Goal: Transaction & Acquisition: Purchase product/service

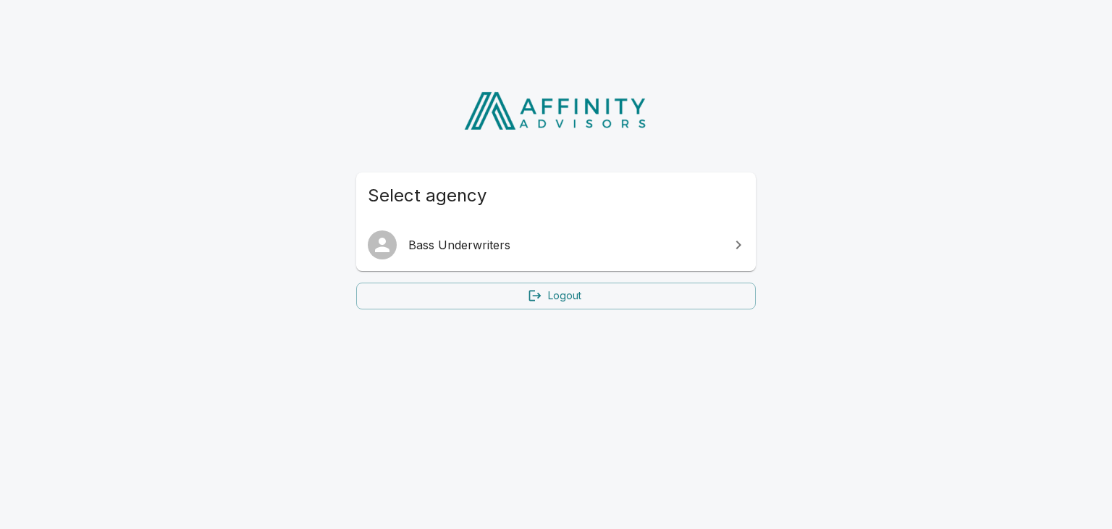
click at [507, 248] on span "Bass Underwriters" at bounding box center [564, 244] width 313 height 17
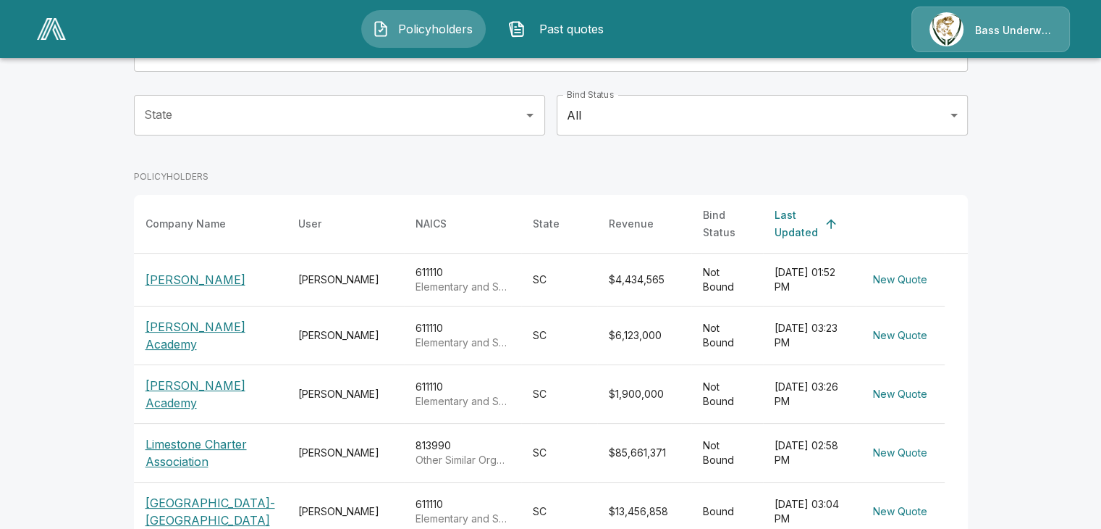
scroll to position [145, 0]
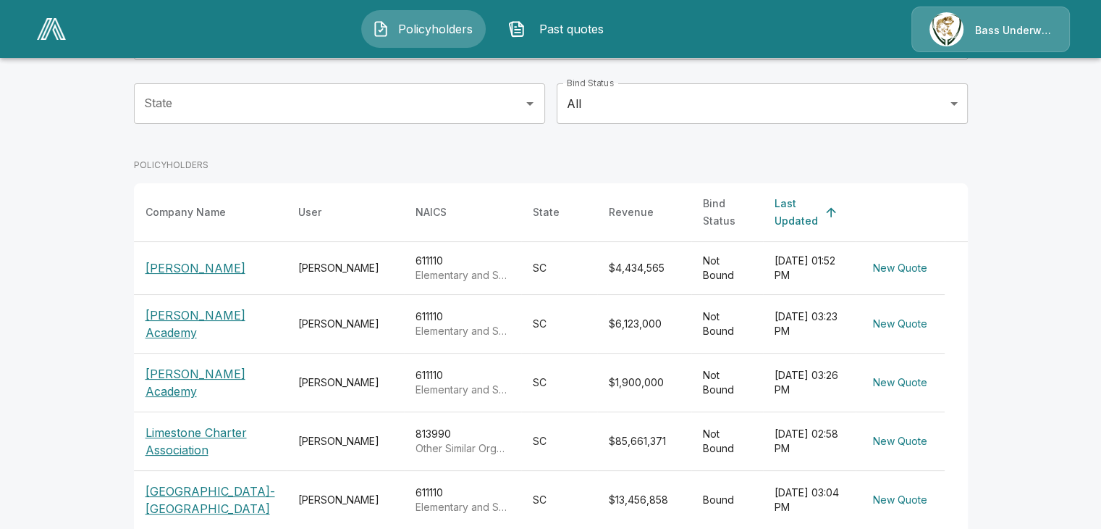
click at [214, 311] on p "[PERSON_NAME] Academy" at bounding box center [211, 323] width 130 height 35
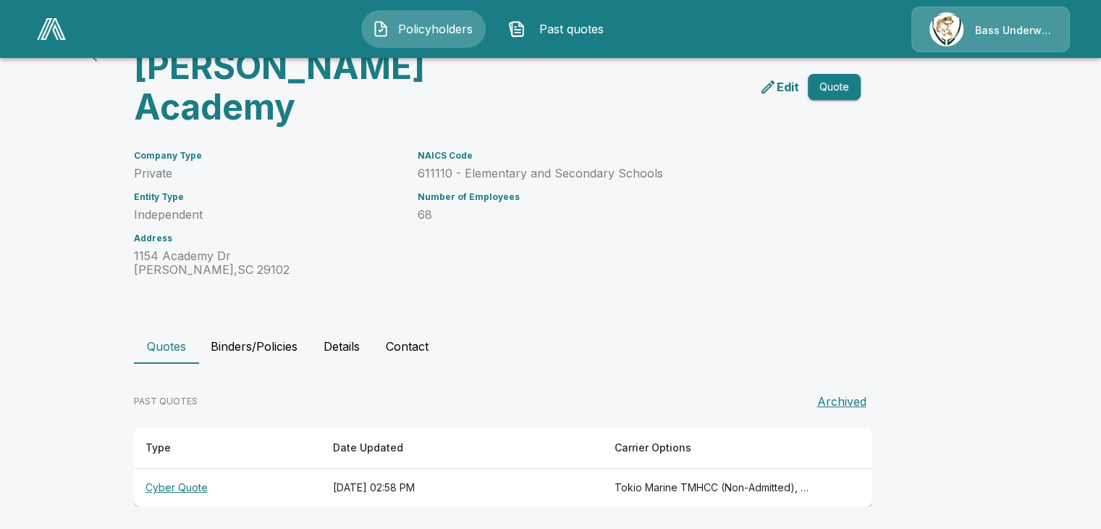
scroll to position [81, 0]
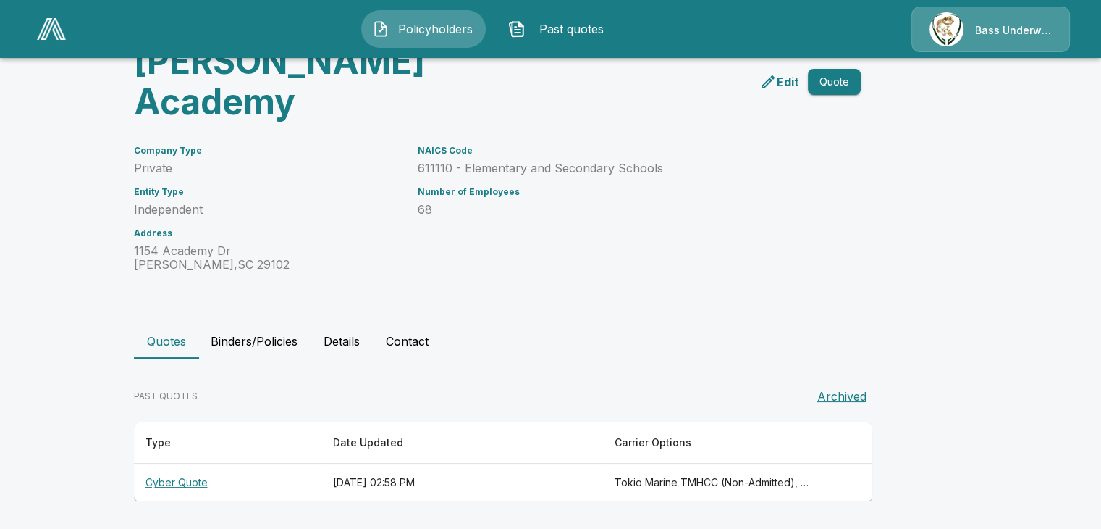
click at [194, 483] on th "Cyber Quote" at bounding box center [228, 482] width 188 height 38
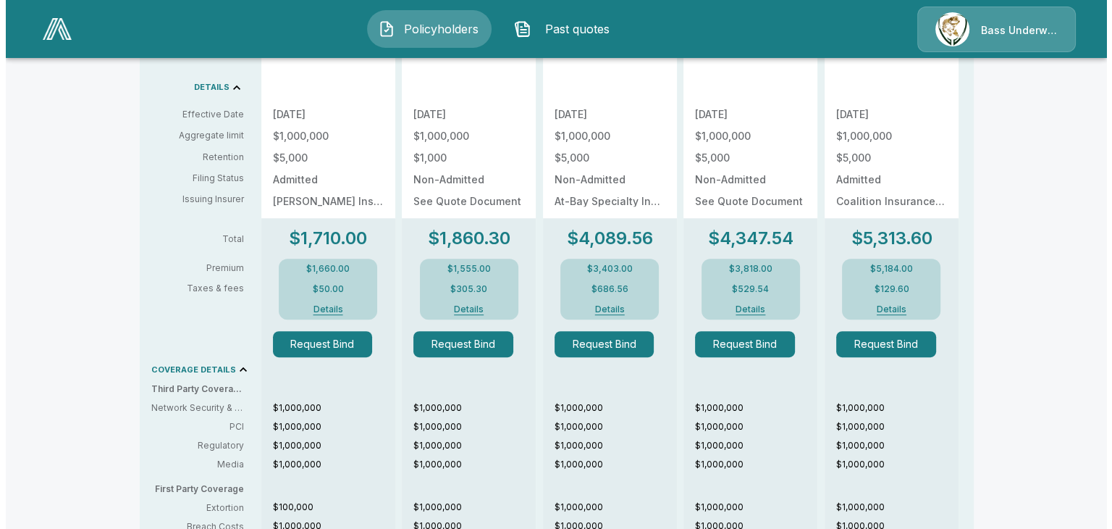
scroll to position [579, 0]
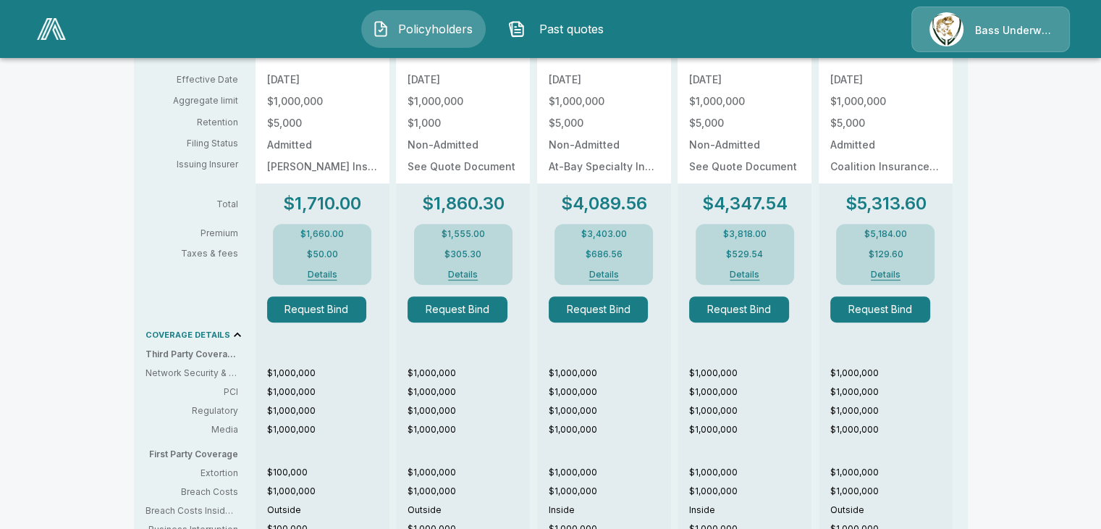
click at [464, 314] on button "Request Bind" at bounding box center [458, 309] width 100 height 26
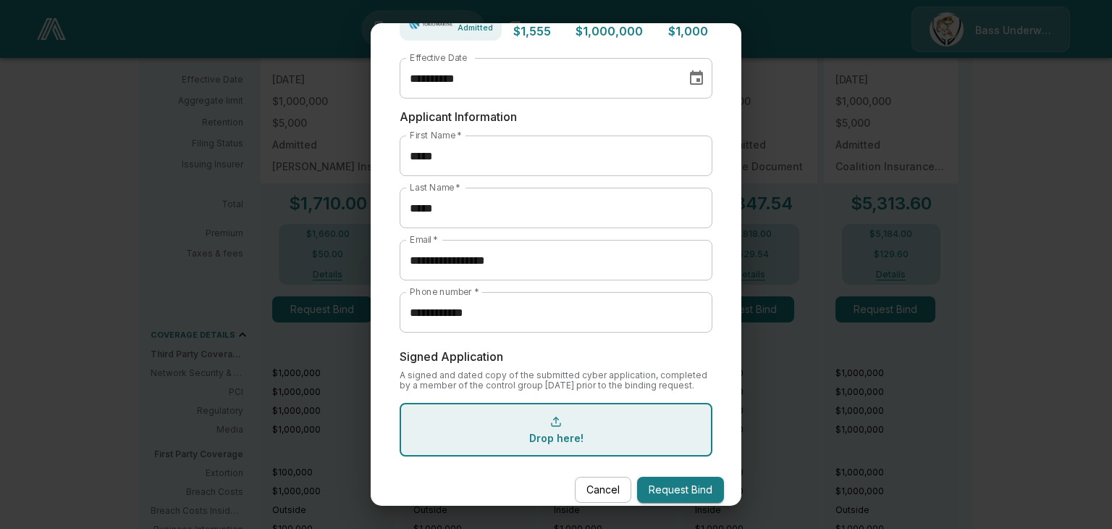
scroll to position [145, 0]
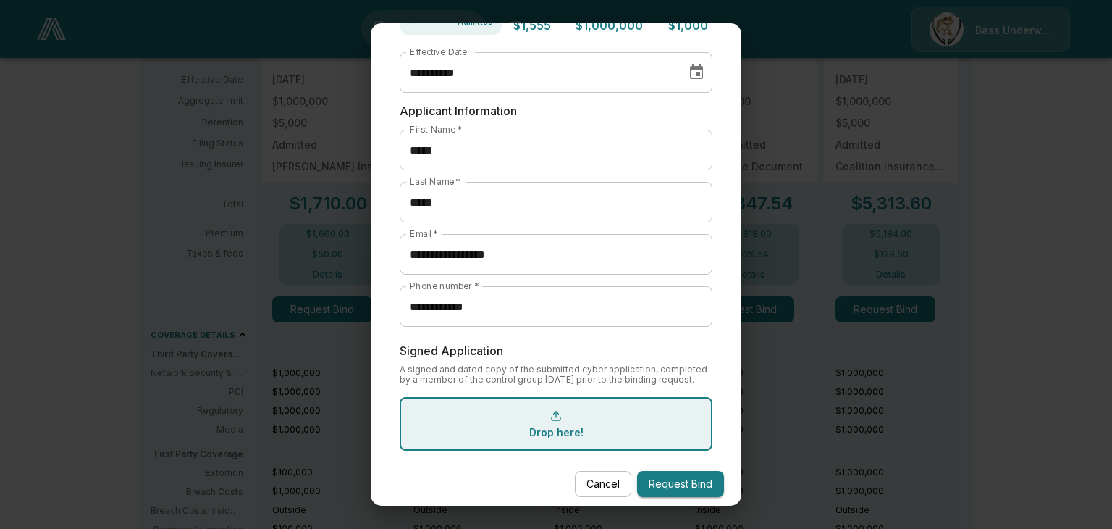
click at [542, 429] on div "Drop here!" at bounding box center [556, 424] width 313 height 54
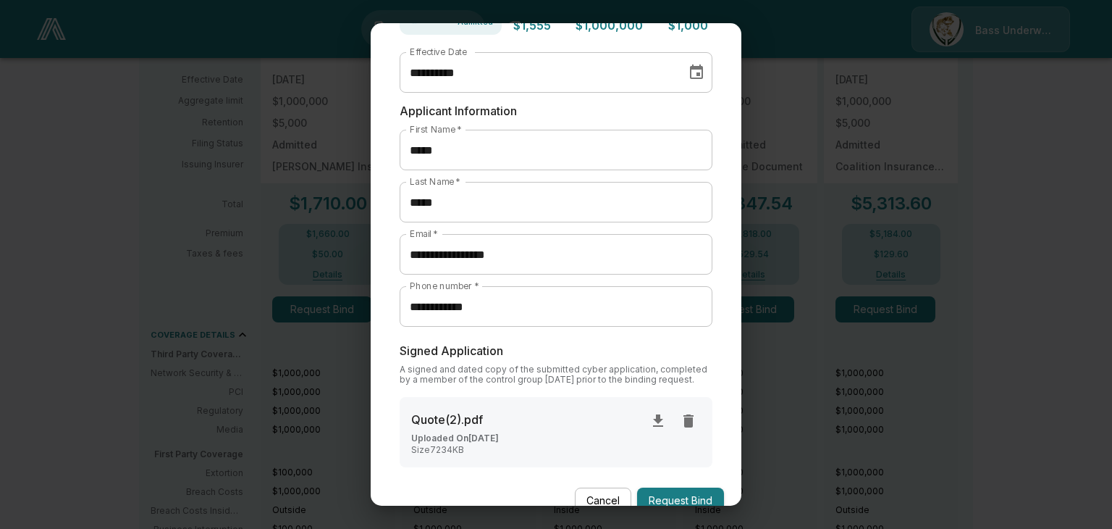
scroll to position [181, 0]
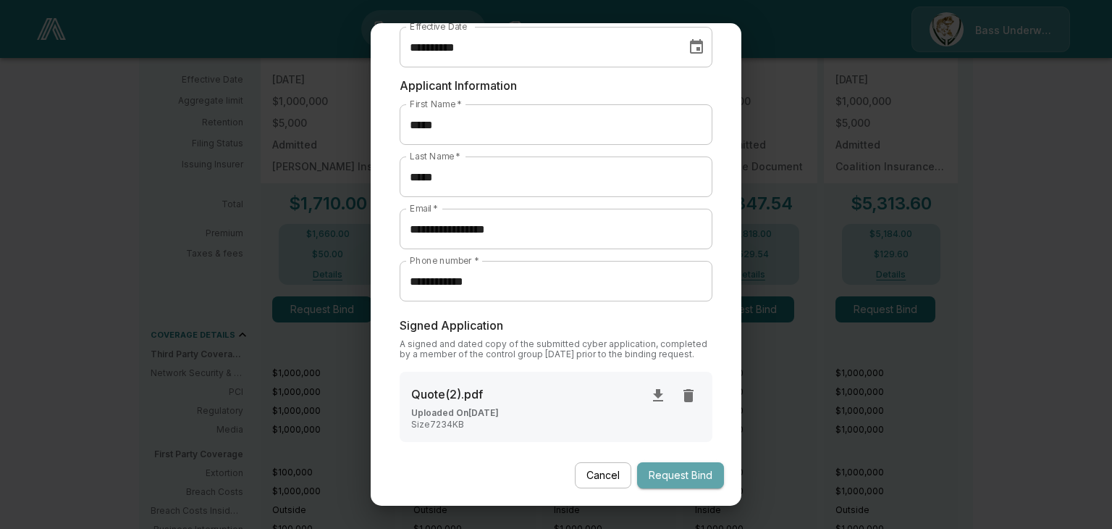
click at [685, 485] on button "Request Bind" at bounding box center [680, 475] width 87 height 27
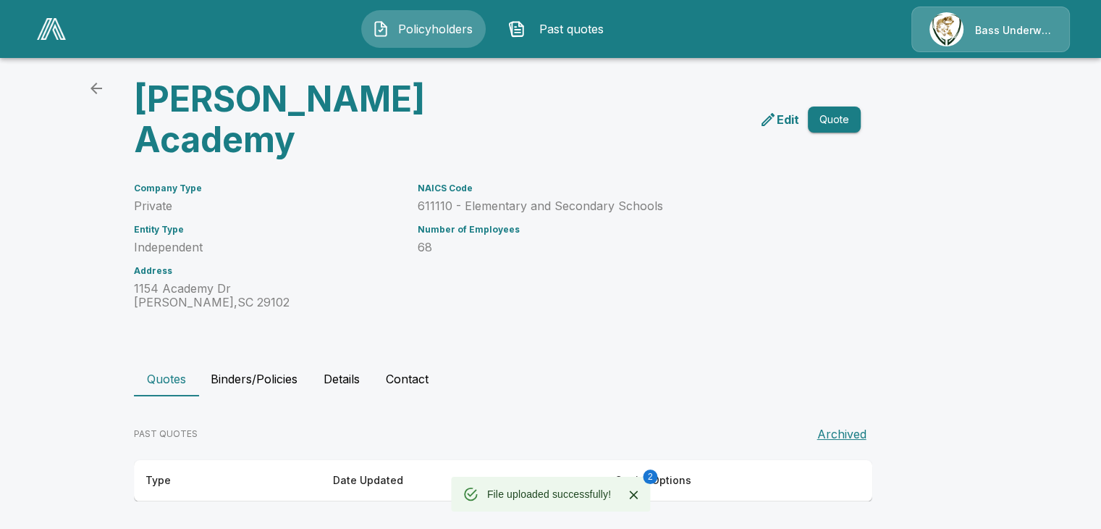
scroll to position [81, 0]
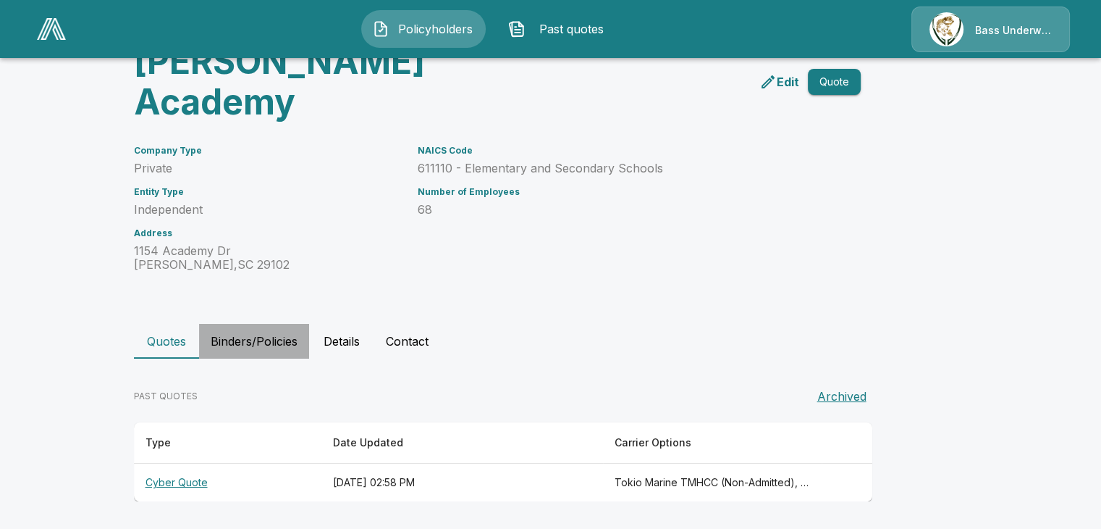
click at [253, 338] on button "Binders/Policies" at bounding box center [254, 341] width 110 height 35
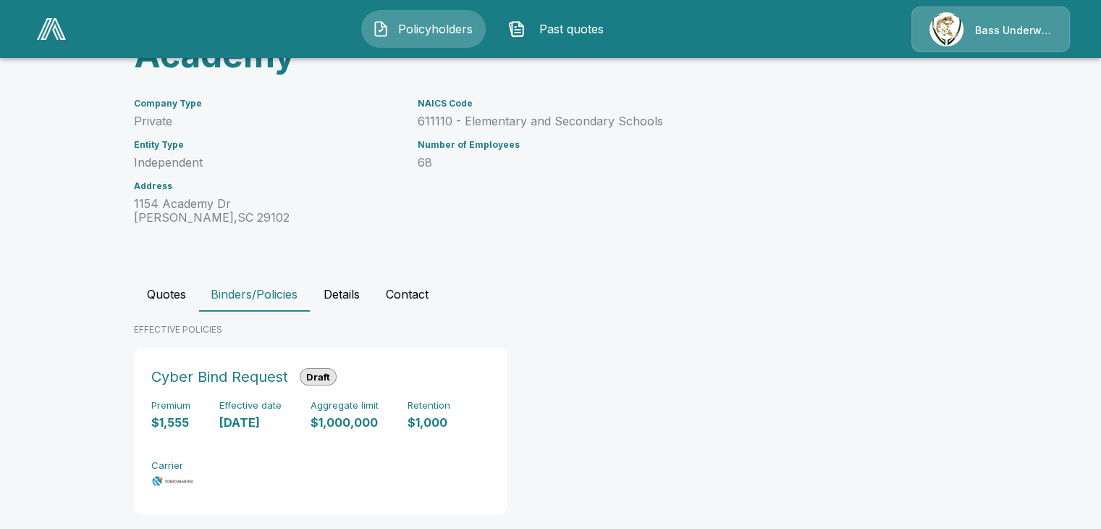
scroll to position [153, 0]
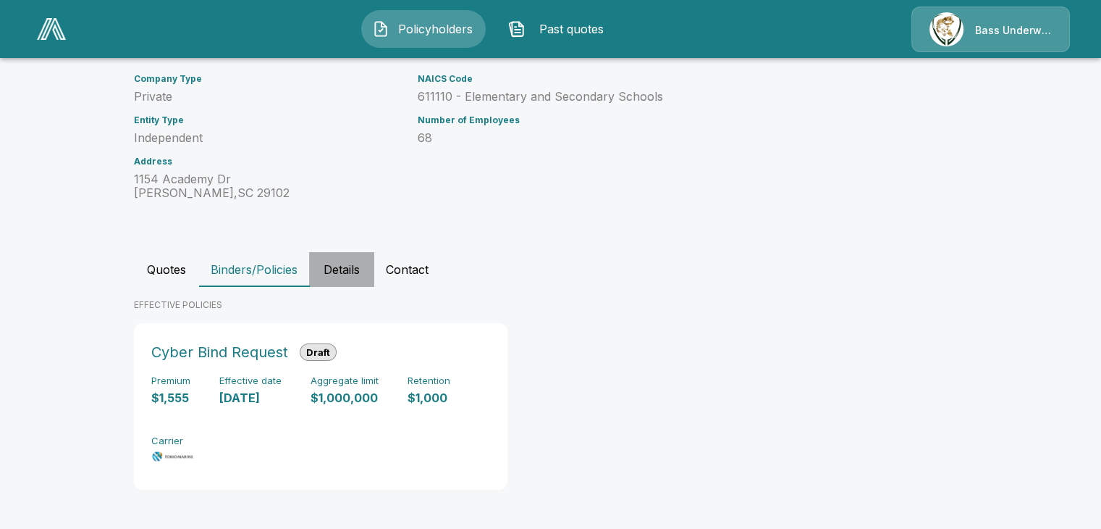
click at [349, 275] on button "Details" at bounding box center [341, 269] width 65 height 35
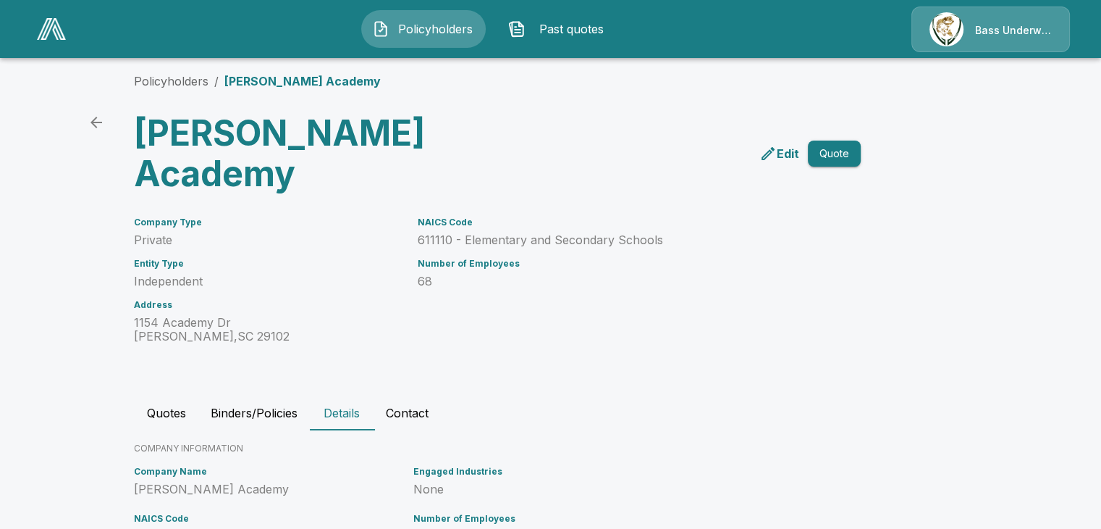
scroll to position [0, 0]
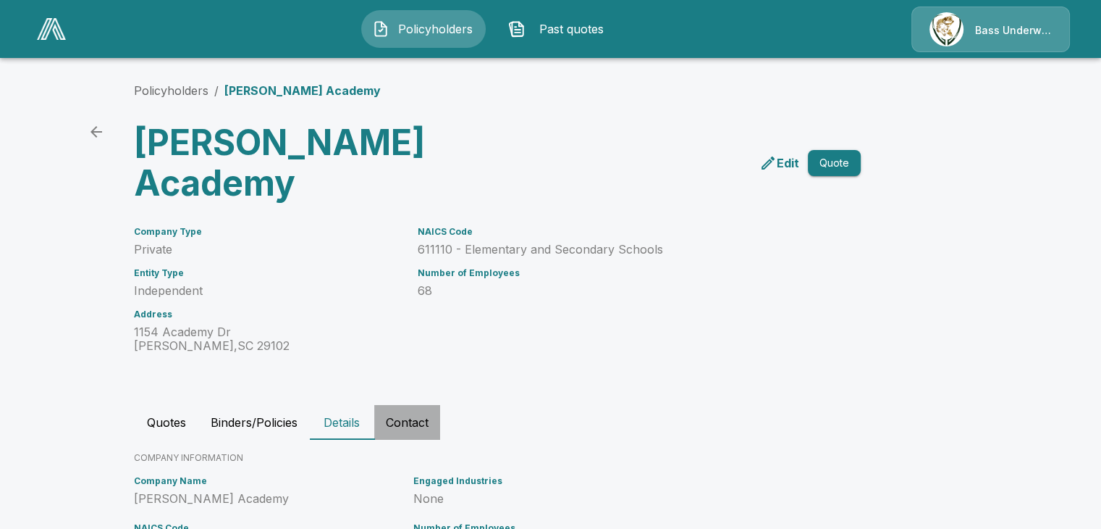
click at [426, 424] on button "Contact" at bounding box center [407, 422] width 66 height 35
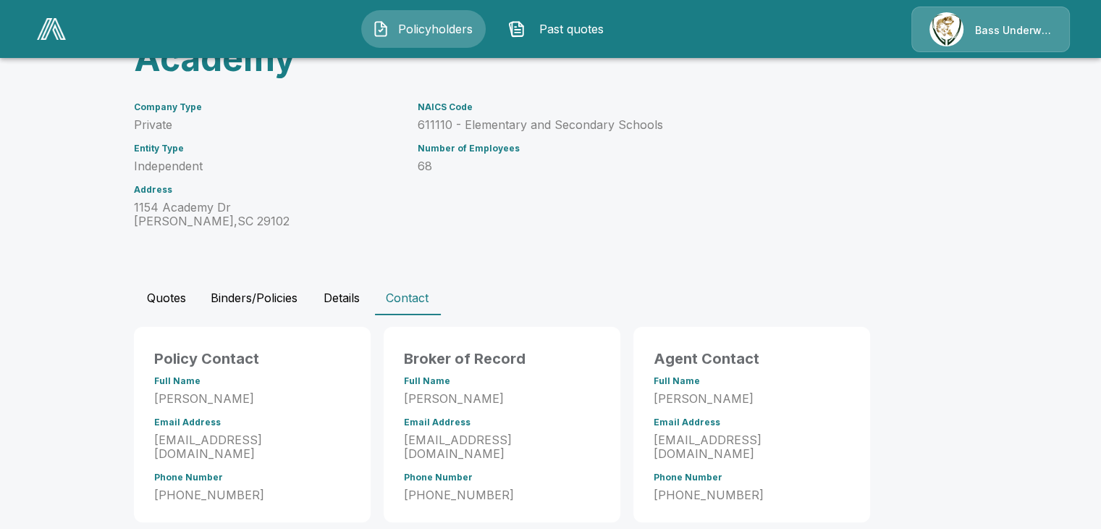
scroll to position [146, 0]
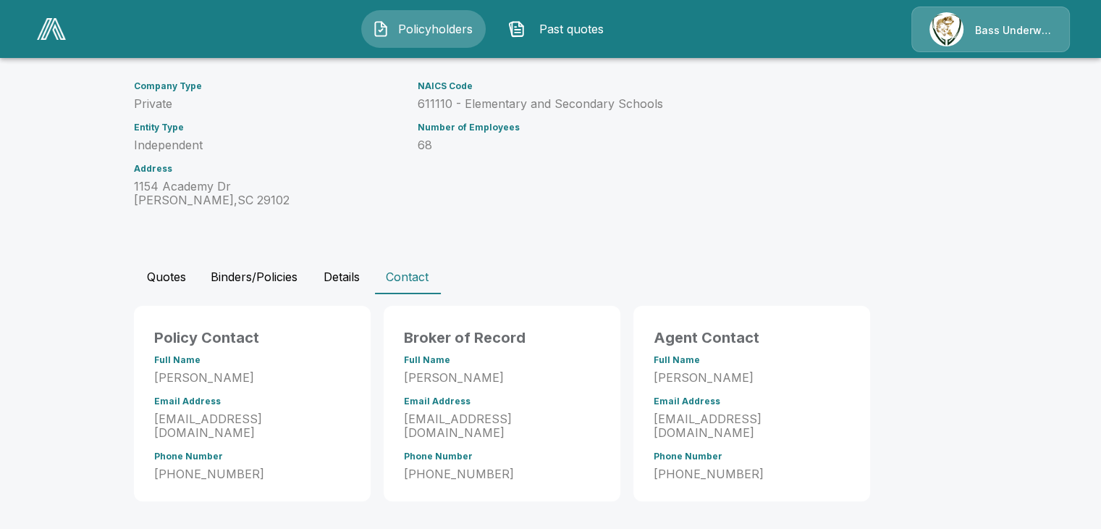
click at [231, 273] on button "Binders/Policies" at bounding box center [254, 276] width 110 height 35
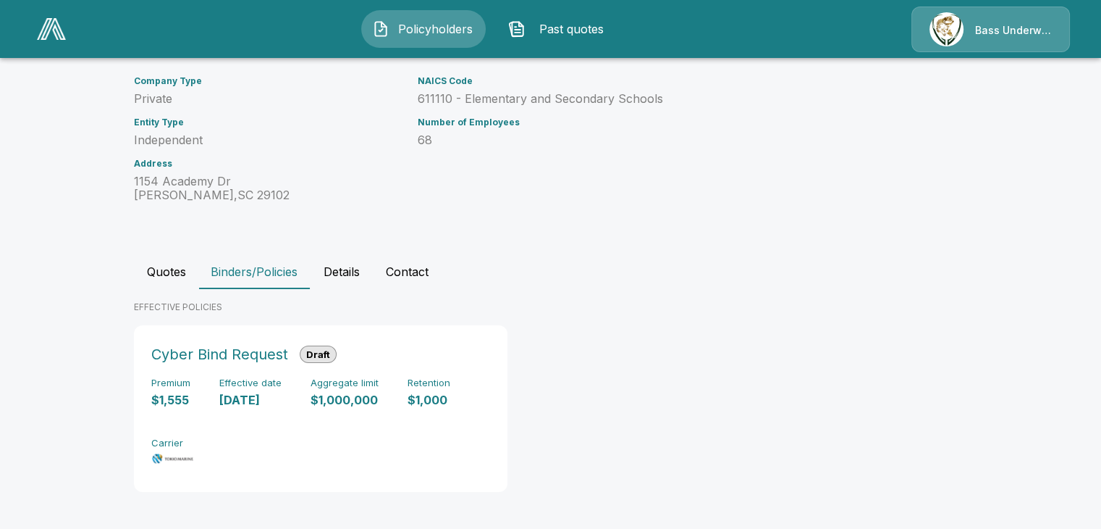
scroll to position [153, 0]
click at [372, 447] on div "Premium $1,555 Effective date 10/1/2025 Aggregate limit $1,000,000 Retention $1…" at bounding box center [320, 420] width 339 height 91
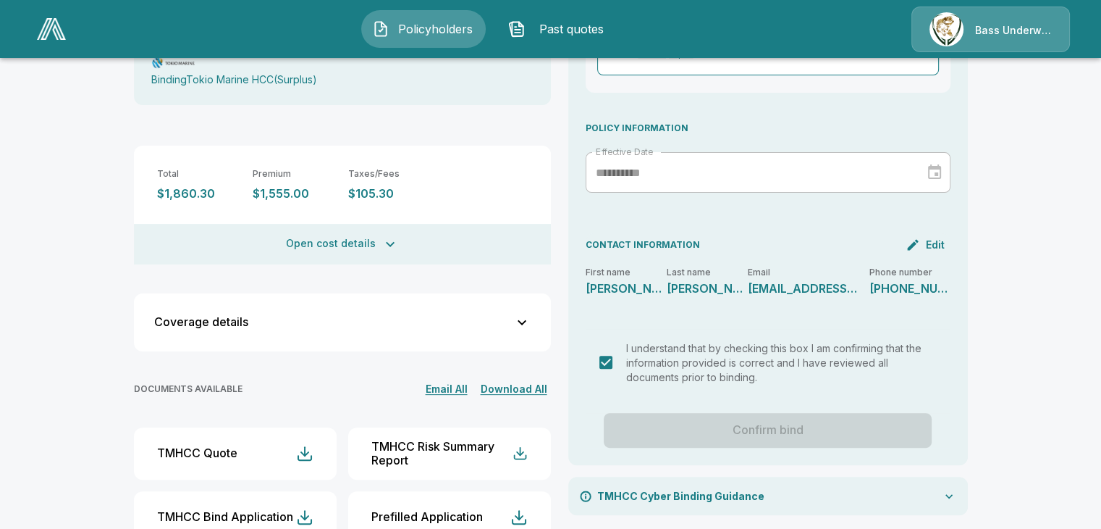
scroll to position [359, 0]
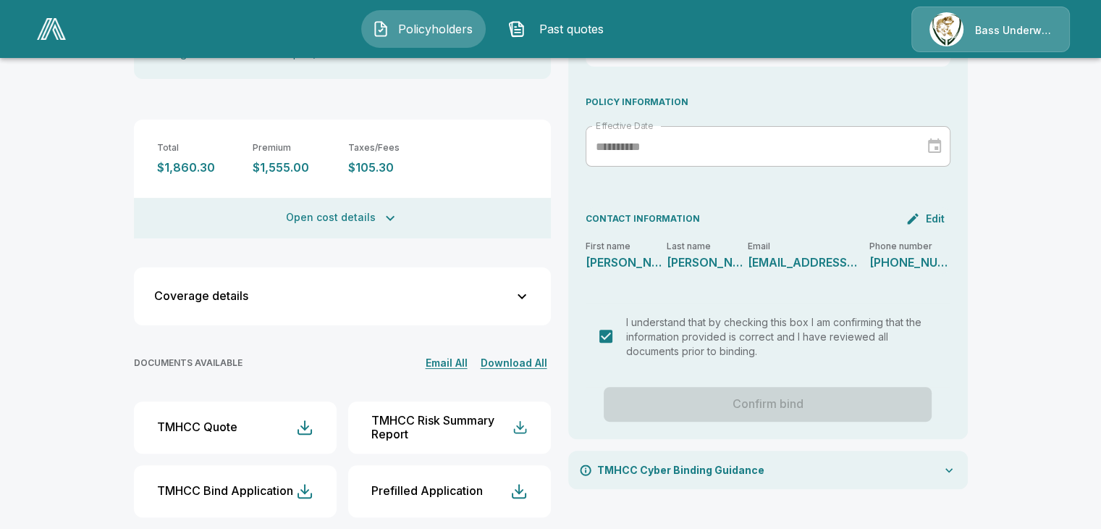
click at [1010, 347] on div "Policyholders / Laurence Manning Academy / Cyber Binding Cyber Binding Start ch…" at bounding box center [550, 128] width 1101 height 836
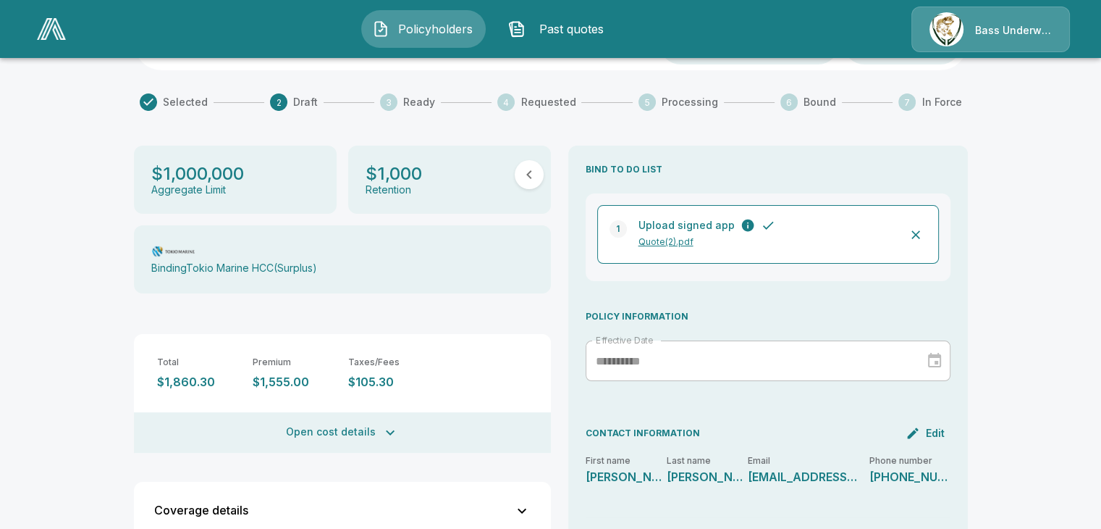
scroll to position [0, 0]
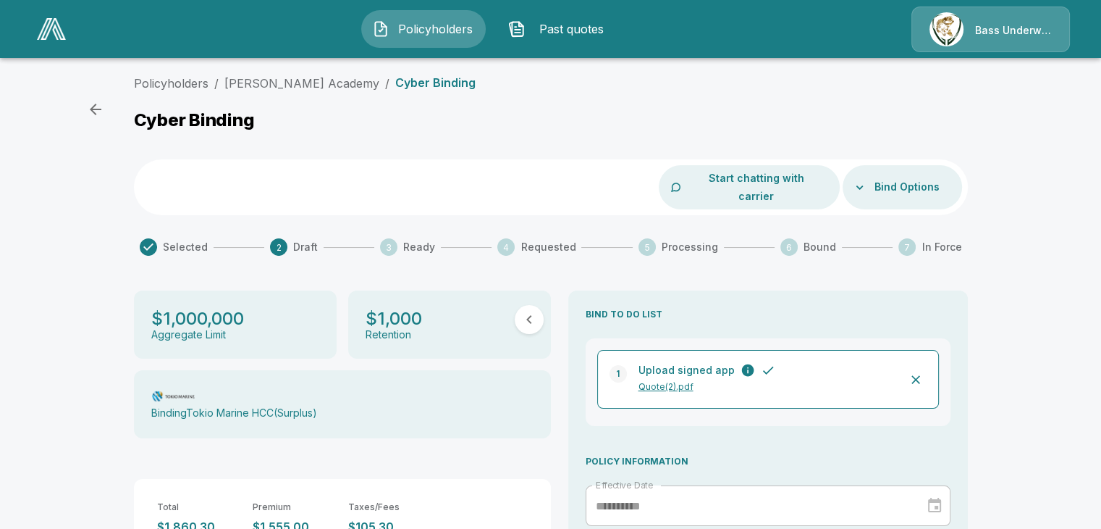
click at [909, 177] on button "Bind Options" at bounding box center [907, 187] width 77 height 27
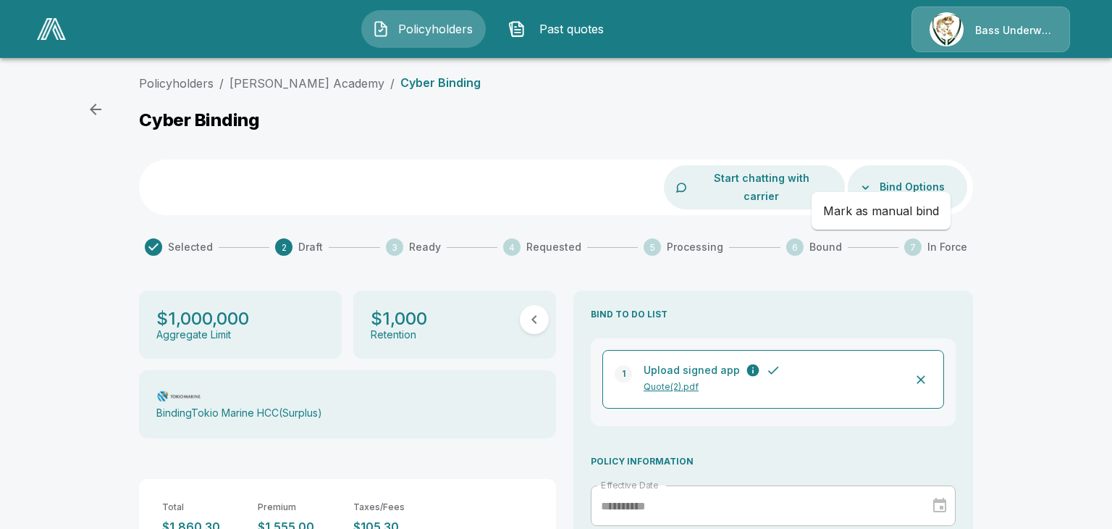
click at [1047, 161] on div at bounding box center [556, 264] width 1112 height 529
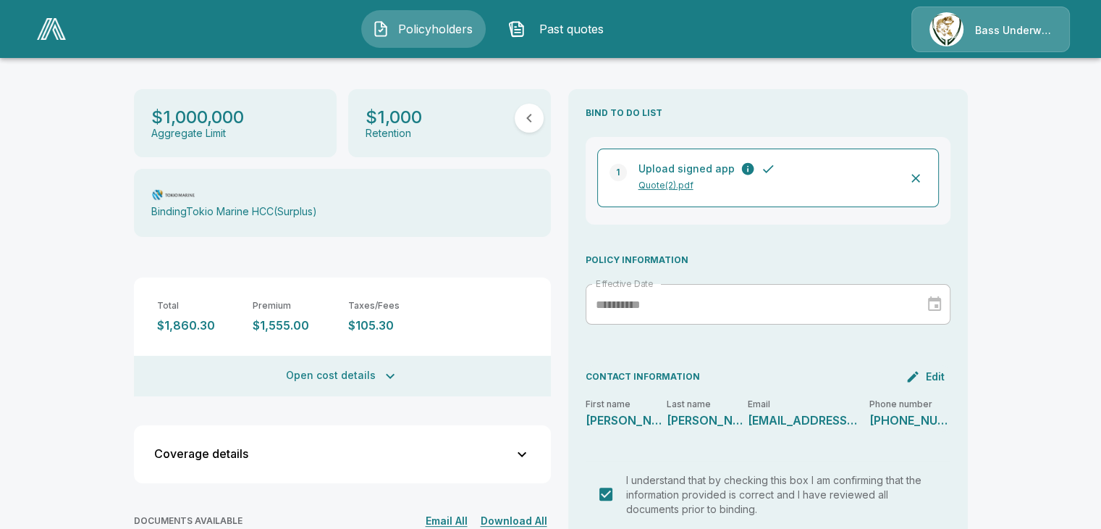
scroll to position [290, 0]
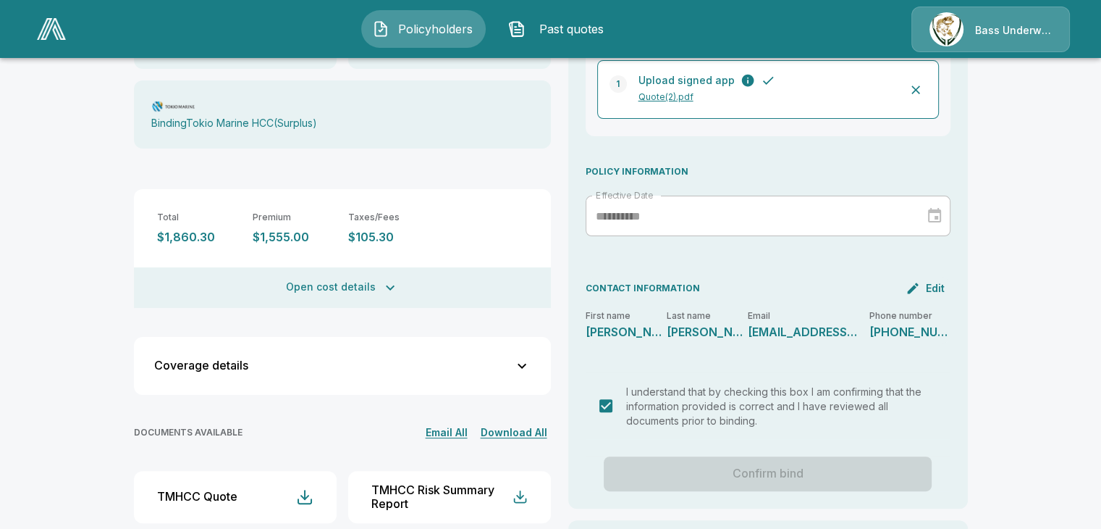
click at [1050, 300] on div "Policyholders / Laurence Manning Academy / Cyber Binding Cyber Binding Start ch…" at bounding box center [550, 197] width 1101 height 836
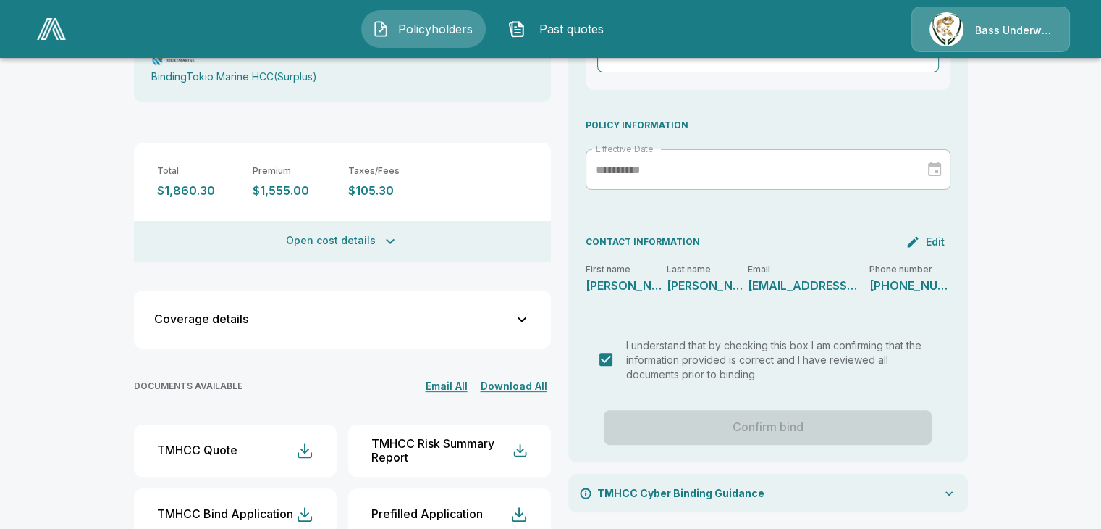
scroll to position [359, 0]
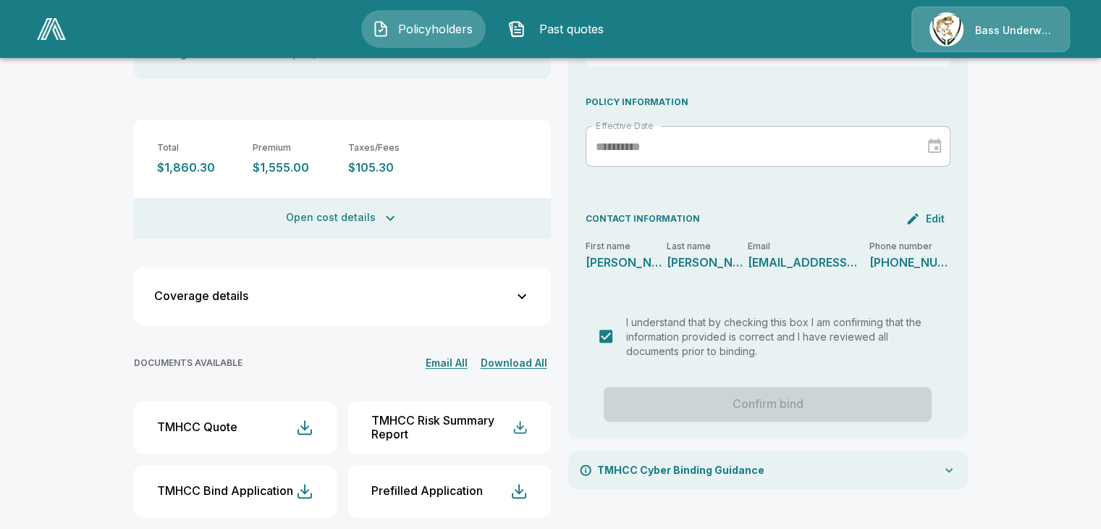
click at [668, 387] on div "Confirm bind" at bounding box center [768, 404] width 365 height 35
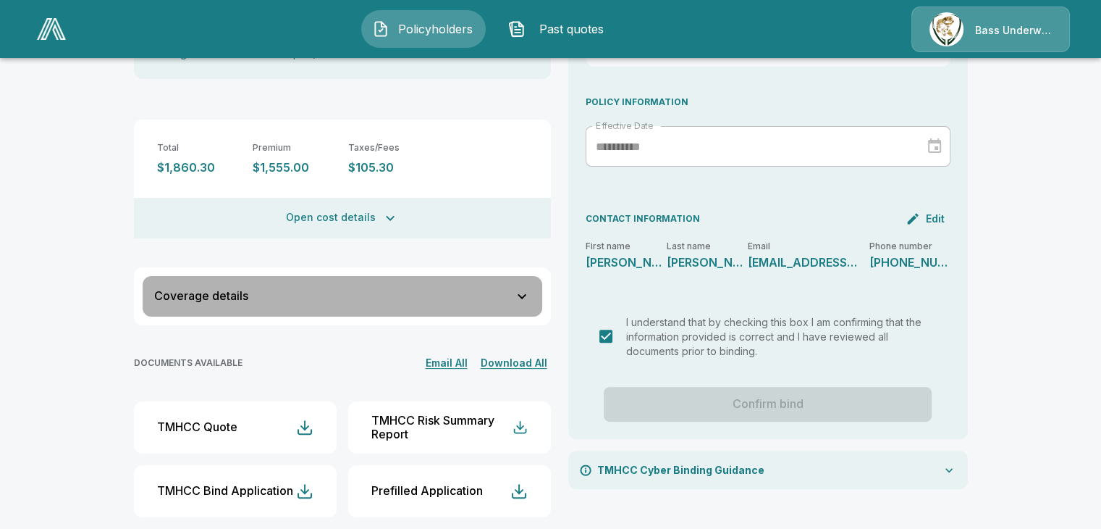
click at [494, 290] on div "Coverage details" at bounding box center [333, 296] width 359 height 12
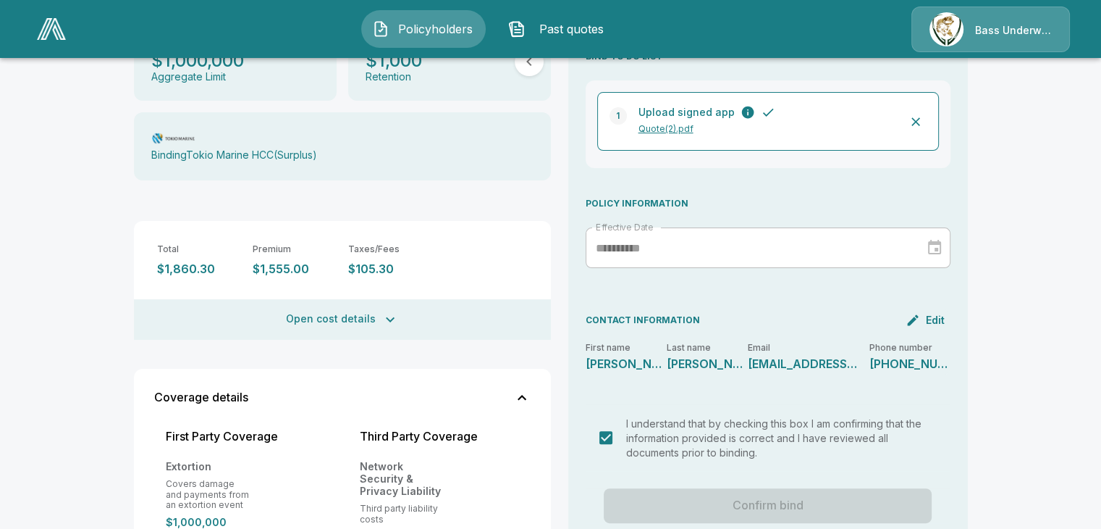
scroll to position [290, 0]
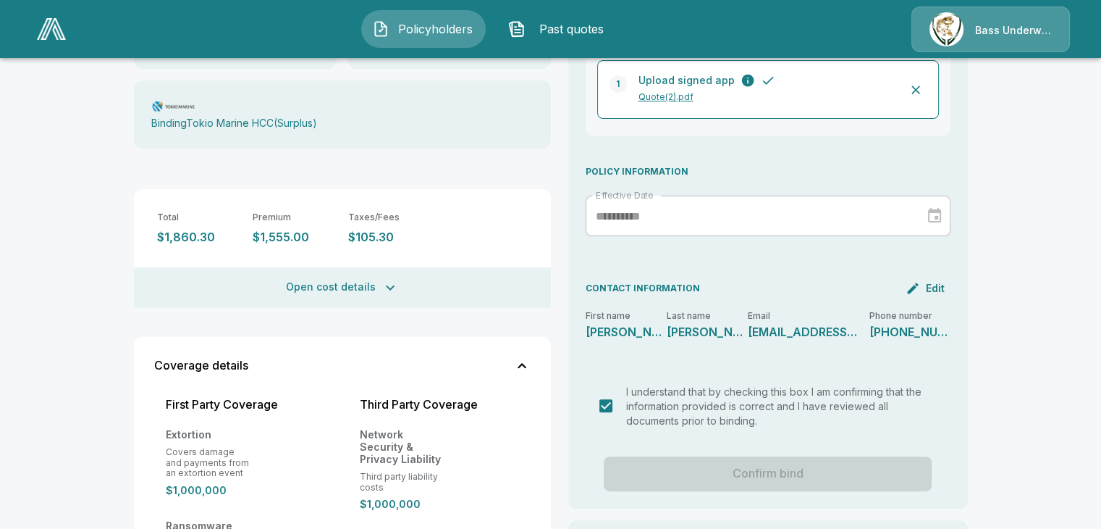
click at [852, 456] on div "Confirm bind" at bounding box center [768, 473] width 365 height 35
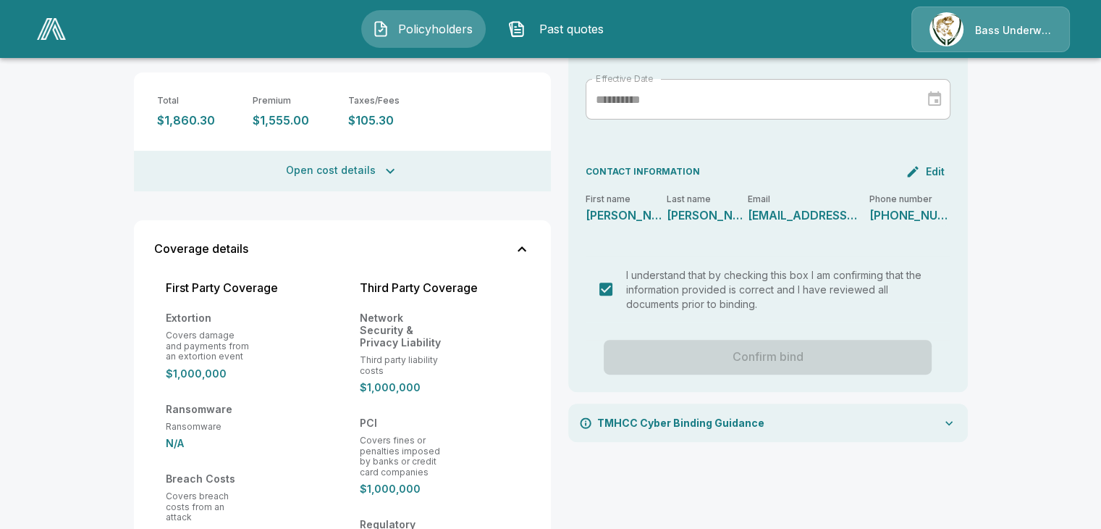
scroll to position [434, 0]
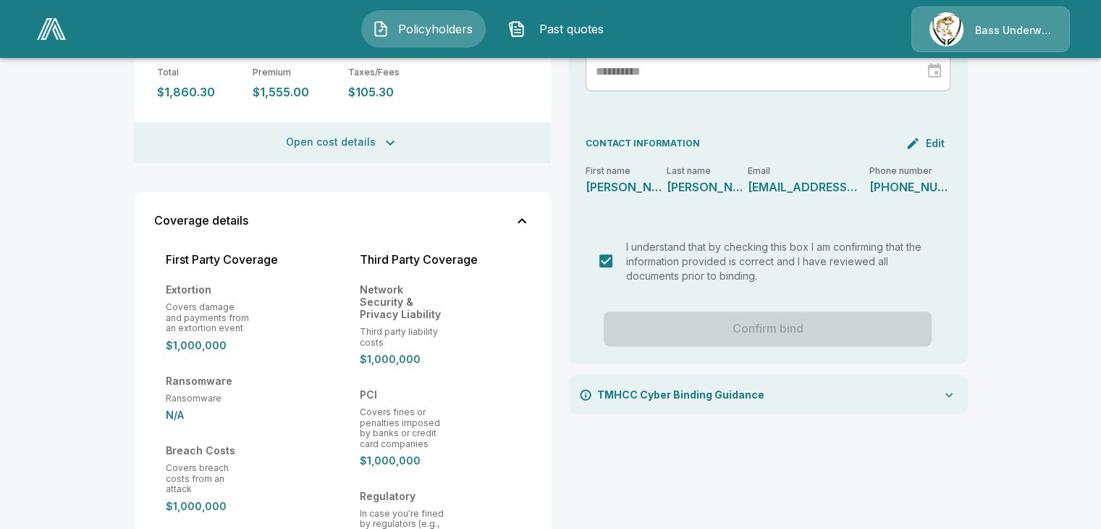
click at [864, 387] on div "TMHCC Cyber Binding Guidance" at bounding box center [768, 394] width 400 height 38
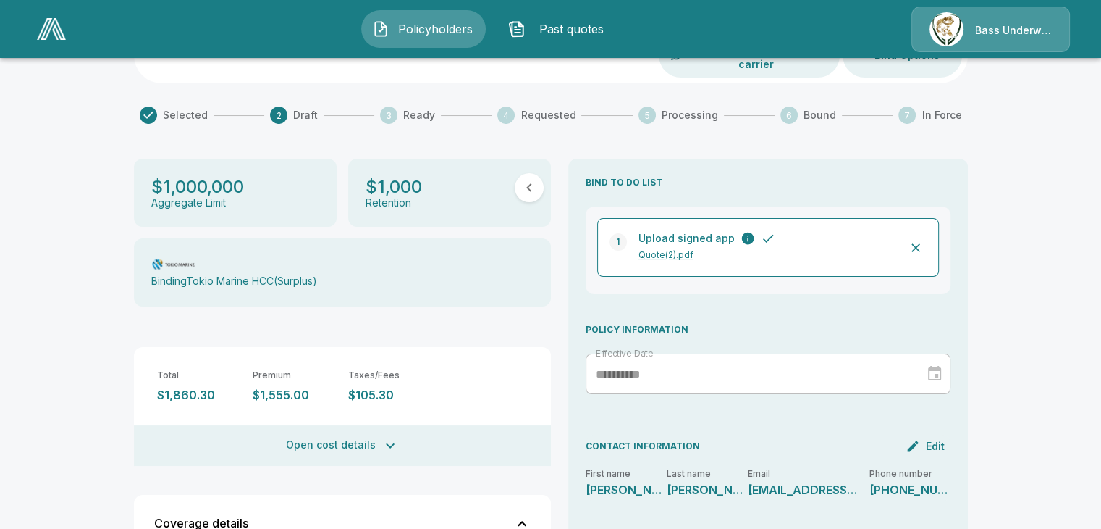
scroll to position [0, 0]
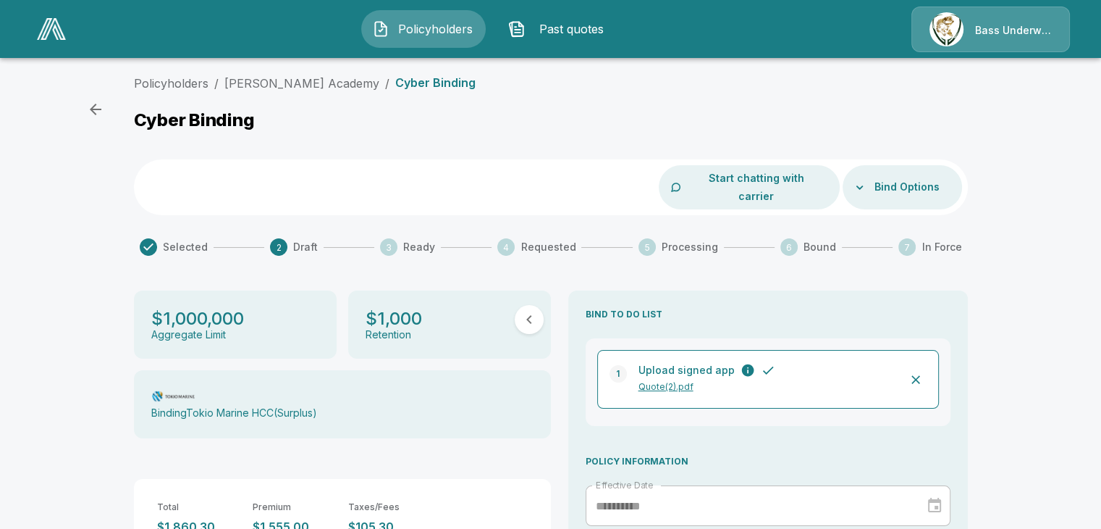
click at [538, 311] on icon "button" at bounding box center [529, 319] width 17 height 17
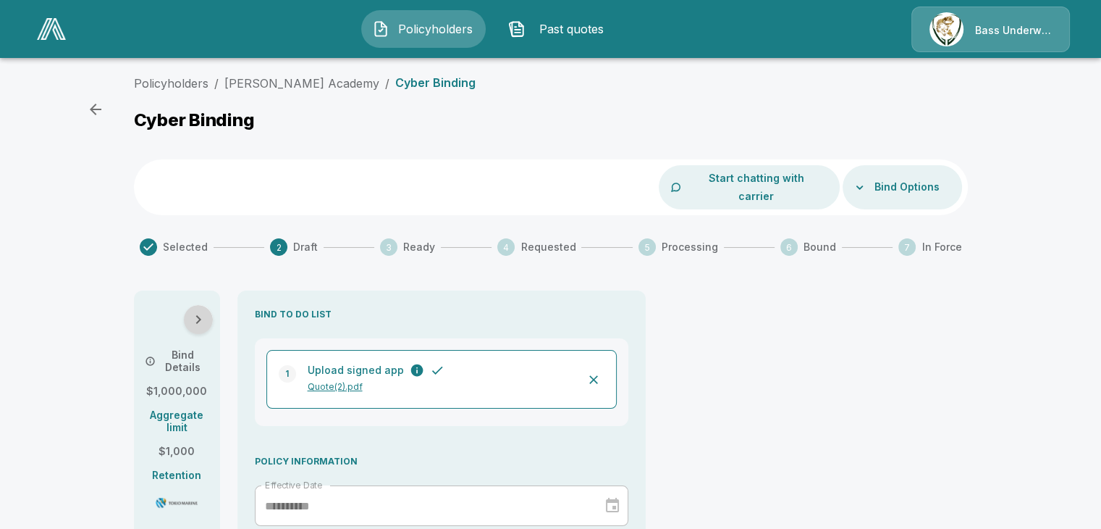
click at [213, 305] on button "button" at bounding box center [198, 319] width 29 height 29
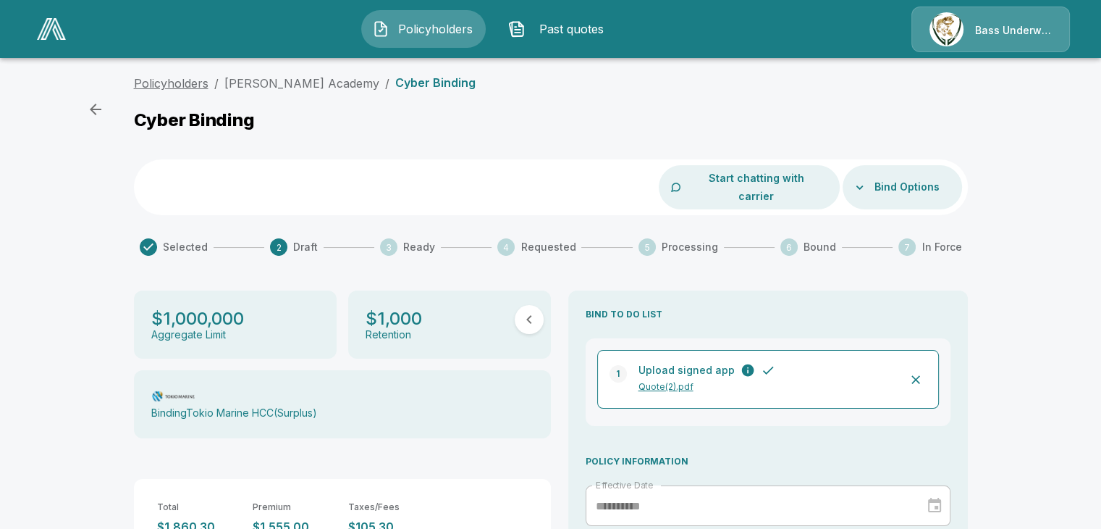
click at [174, 82] on link "Policyholders" at bounding box center [171, 83] width 75 height 14
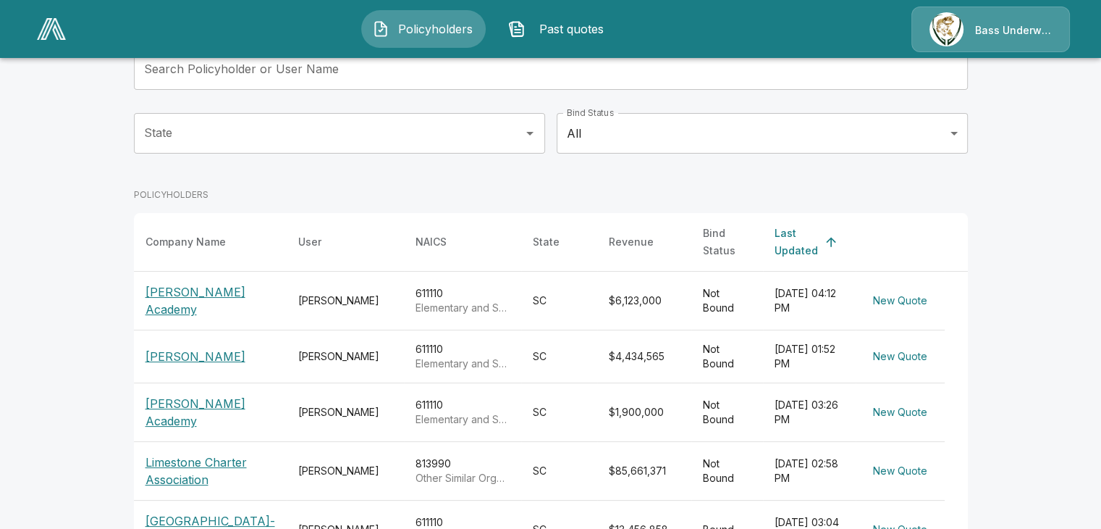
scroll to position [217, 0]
